Goal: Check status: Check status

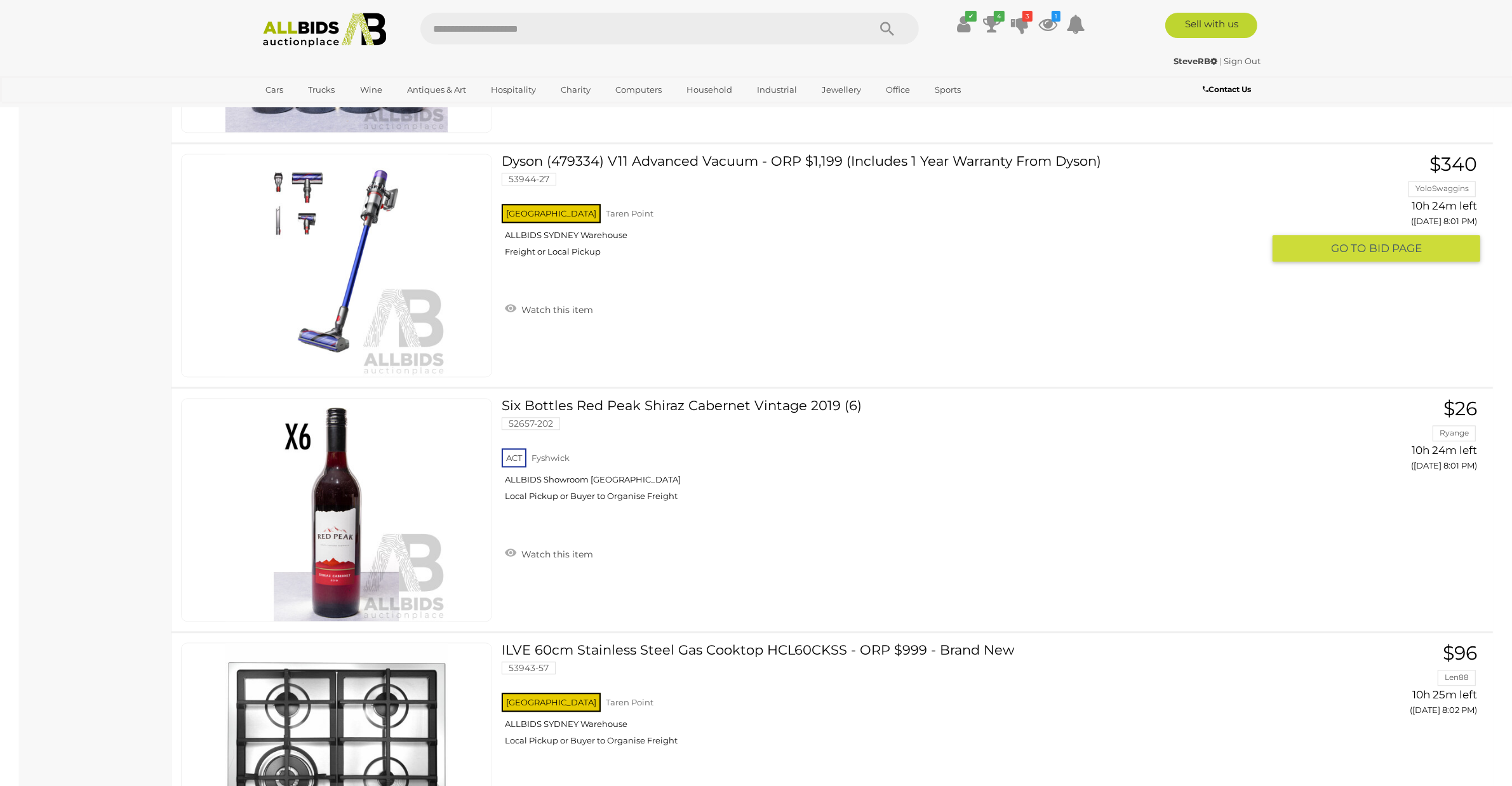
scroll to position [3694, 0]
click at [1040, 21] on icon at bounding box center [1047, 24] width 19 height 23
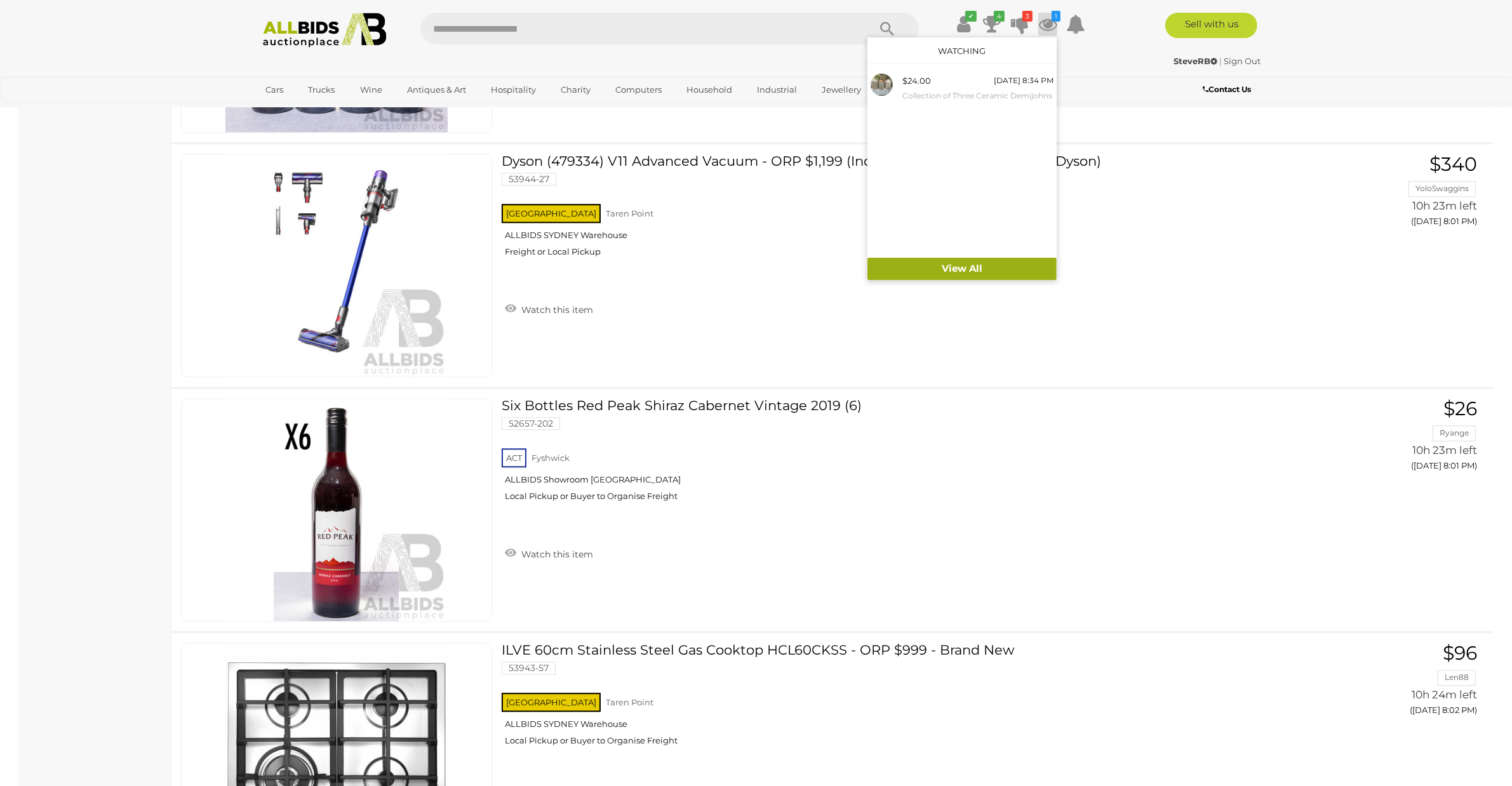
click at [973, 271] on link "View All" at bounding box center [962, 268] width 189 height 22
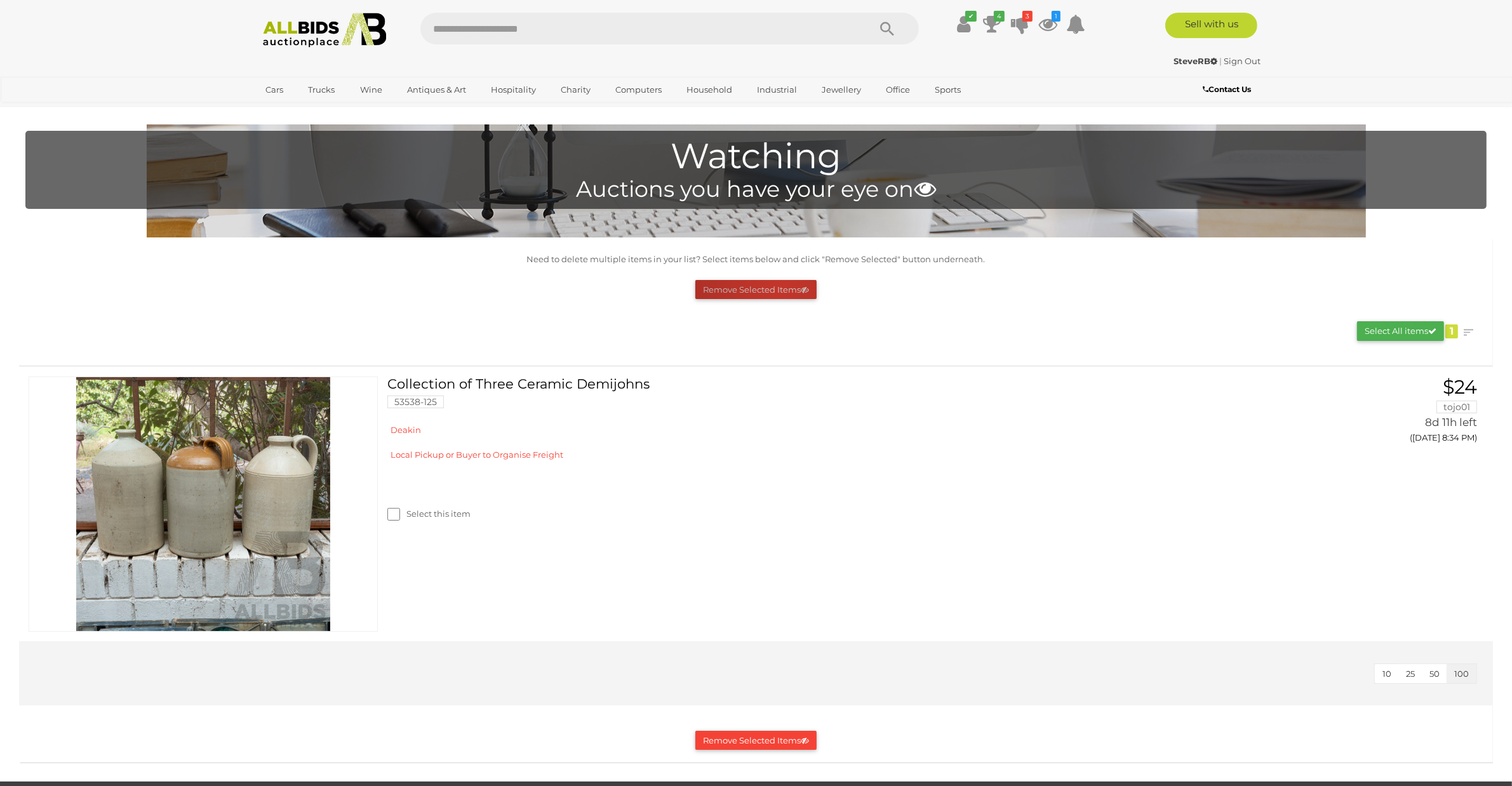
click at [779, 289] on button "Remove Selected Items" at bounding box center [756, 289] width 121 height 19
click at [1018, 28] on icon at bounding box center [1020, 24] width 17 height 23
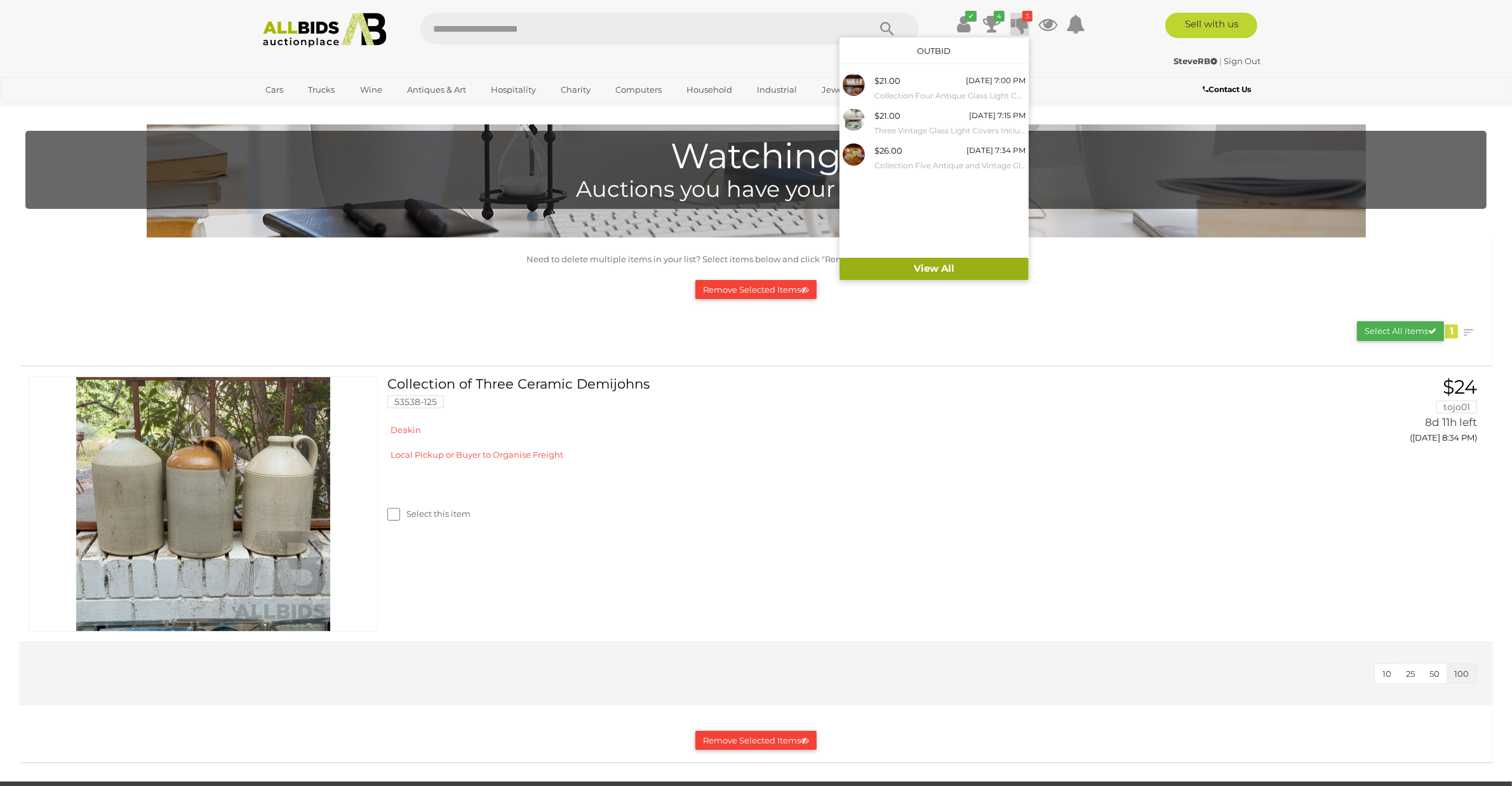
click at [921, 270] on link "View All" at bounding box center [934, 268] width 189 height 22
